Goal: Obtain resource: Download file/media

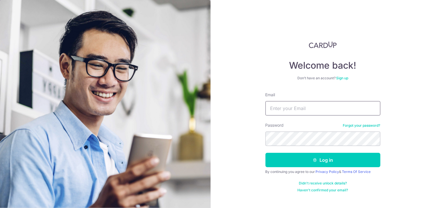
type input "[PERSON_NAME][EMAIL_ADDRESS][DOMAIN_NAME]"
click at [392, 155] on div "Welcome back! Don’t have an account? Sign up Email [PERSON_NAME][EMAIL_ADDRESS]…" at bounding box center [323, 104] width 224 height 208
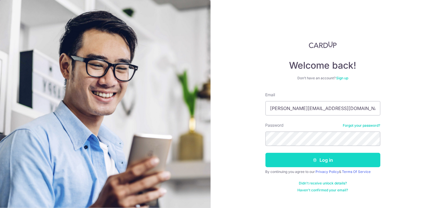
click at [338, 163] on button "Log in" at bounding box center [322, 160] width 115 height 14
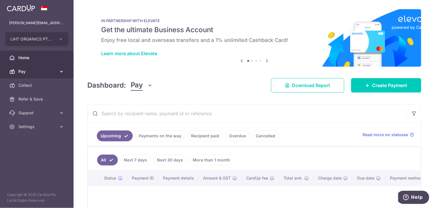
click at [62, 71] on icon at bounding box center [62, 72] width 6 height 6
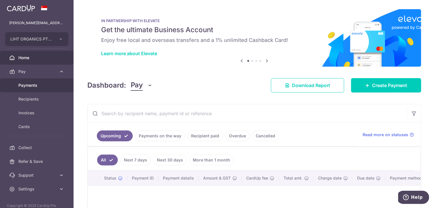
click at [43, 84] on span "Payments" at bounding box center [37, 85] width 38 height 6
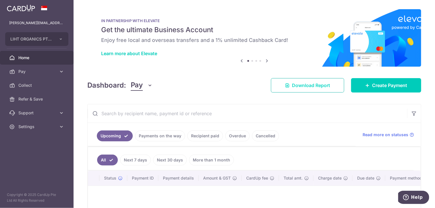
click at [313, 87] on span "Download Report" at bounding box center [311, 85] width 38 height 7
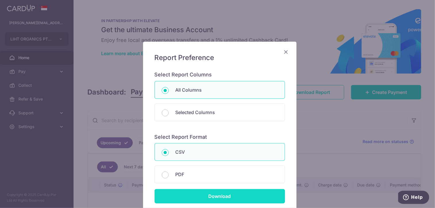
click at [221, 193] on input "Download" at bounding box center [220, 196] width 130 height 14
